Goal: Register for event/course

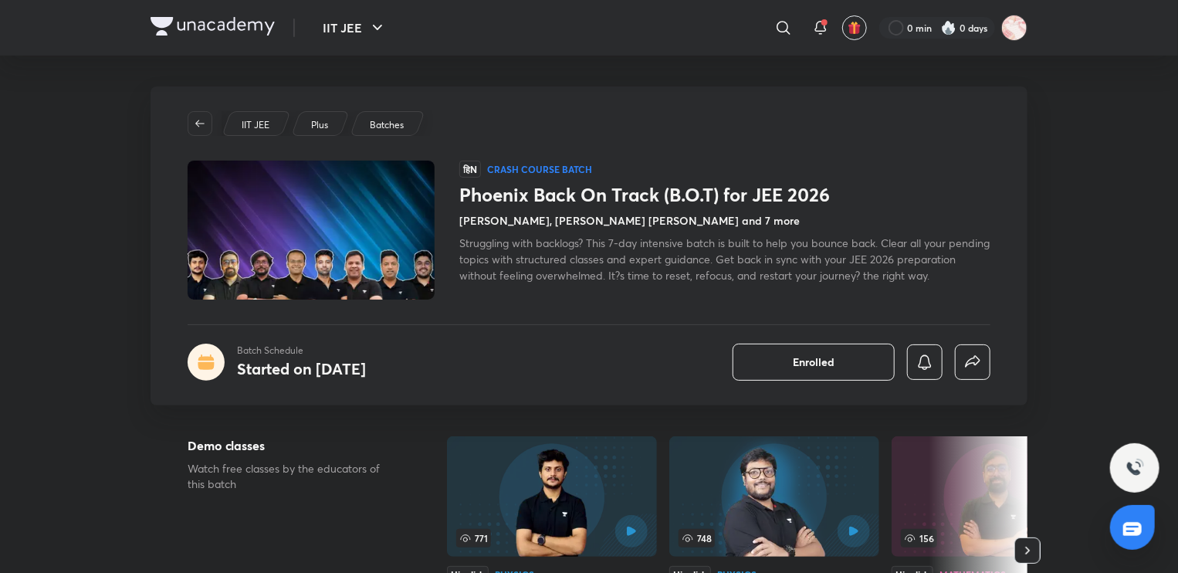
click at [667, 261] on span "Struggling with backlogs? This 7-day intensive batch is built to help you bounc…" at bounding box center [724, 258] width 530 height 47
click at [587, 291] on div "हिN Crash course Batch Phoenix Back On Track (B.O.T) for JEE 2026 [PERSON_NAME]…" at bounding box center [724, 230] width 531 height 139
click at [529, 254] on span "Struggling with backlogs? This 7-day intensive batch is built to help you bounc…" at bounding box center [724, 258] width 530 height 47
